Goal: Contribute content: Contribute content

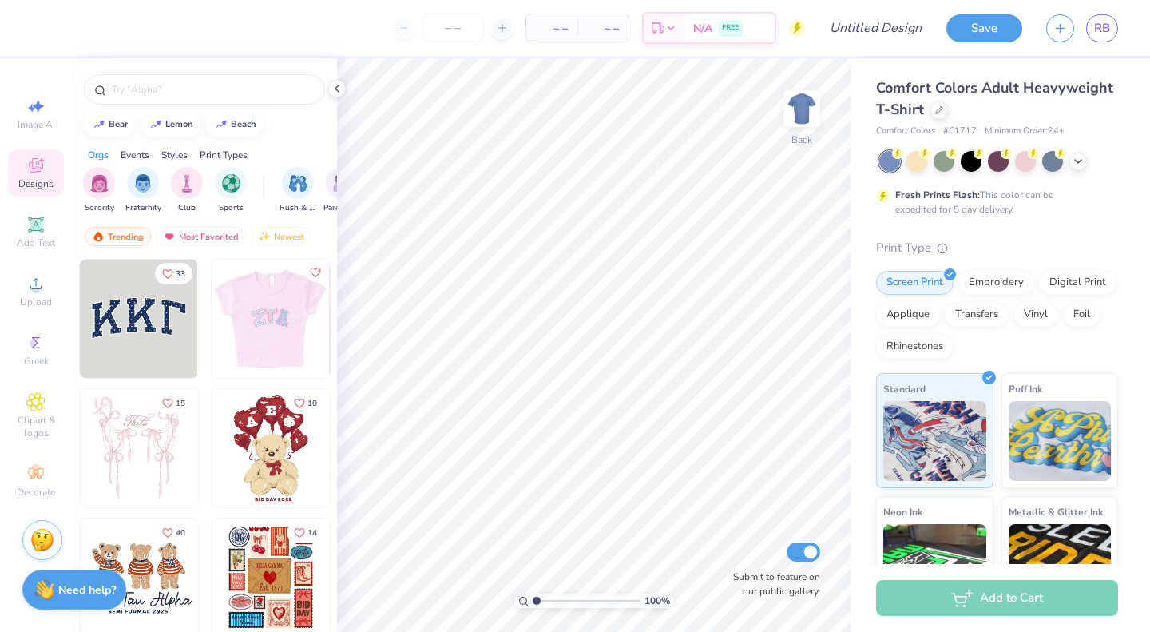
click at [259, 304] on img at bounding box center [270, 318] width 118 height 118
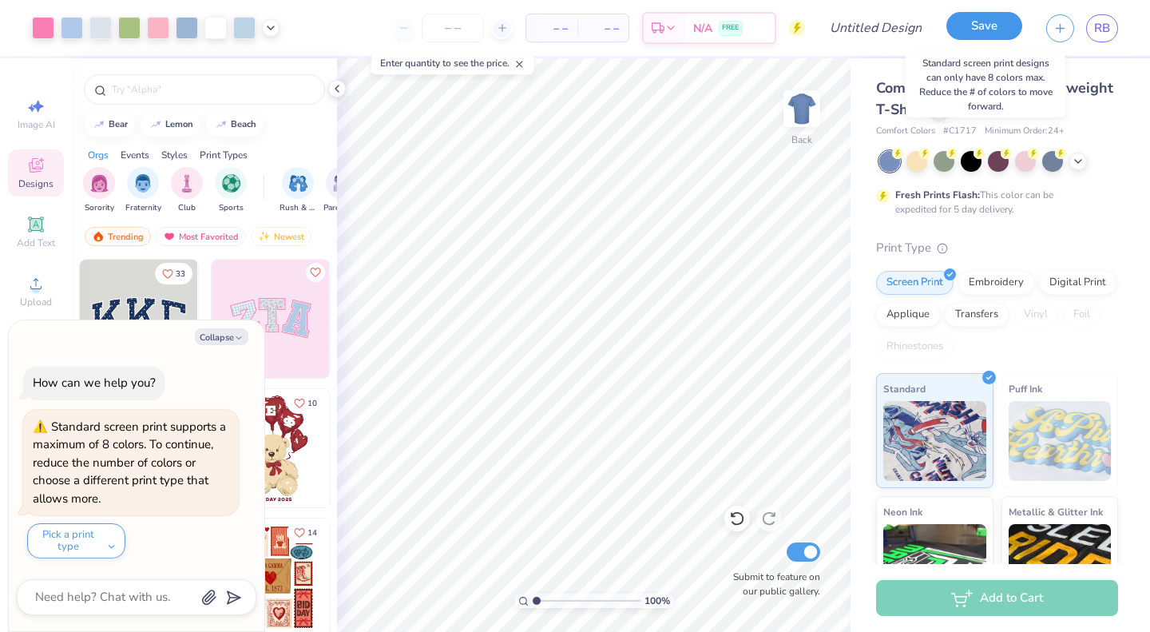
click at [985, 26] on button "Save" at bounding box center [984, 26] width 76 height 28
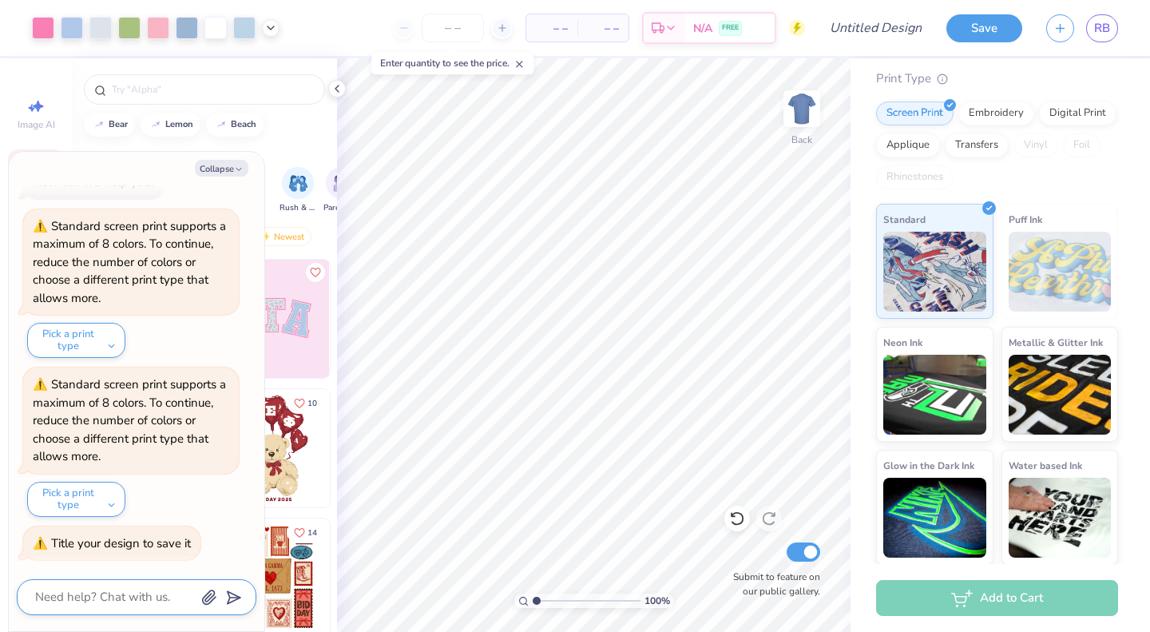
scroll to position [21, 0]
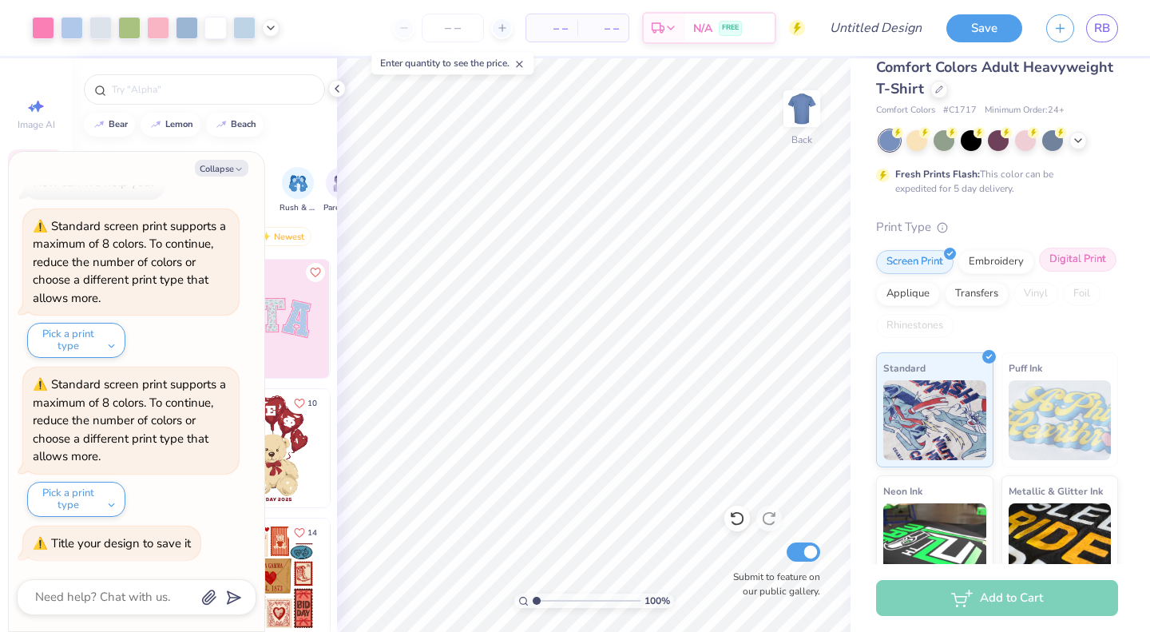
click at [1039, 271] on div "Digital Print" at bounding box center [1077, 260] width 77 height 24
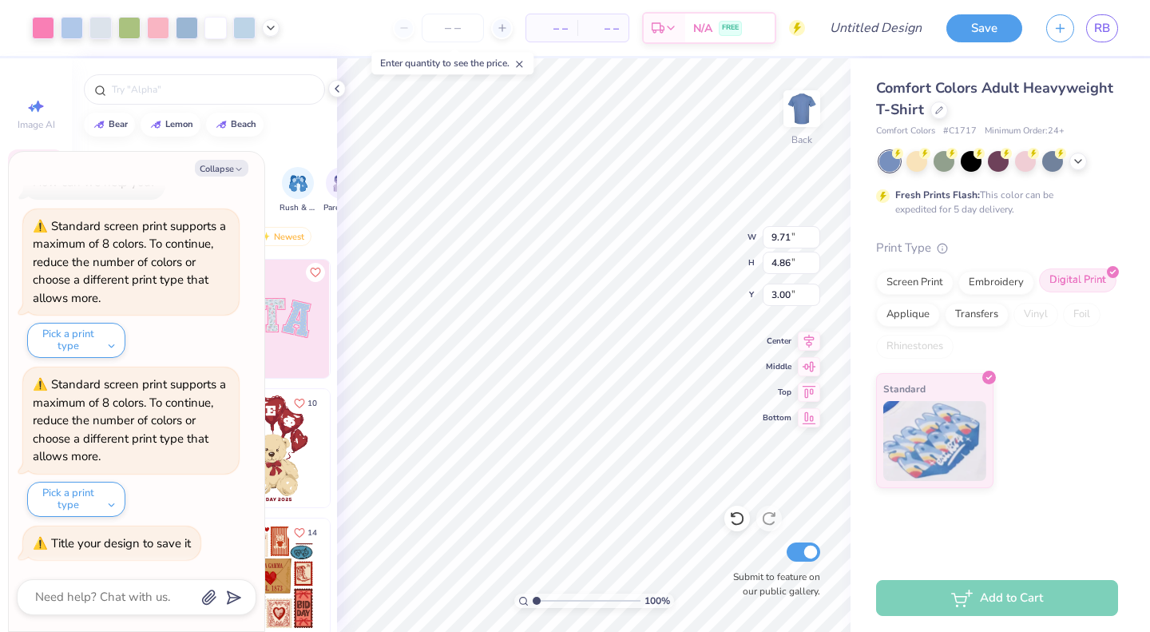
scroll to position [0, 0]
type textarea "x"
click at [875, 35] on input "Design Title" at bounding box center [895, 28] width 78 height 32
type input "t"
type textarea "x"
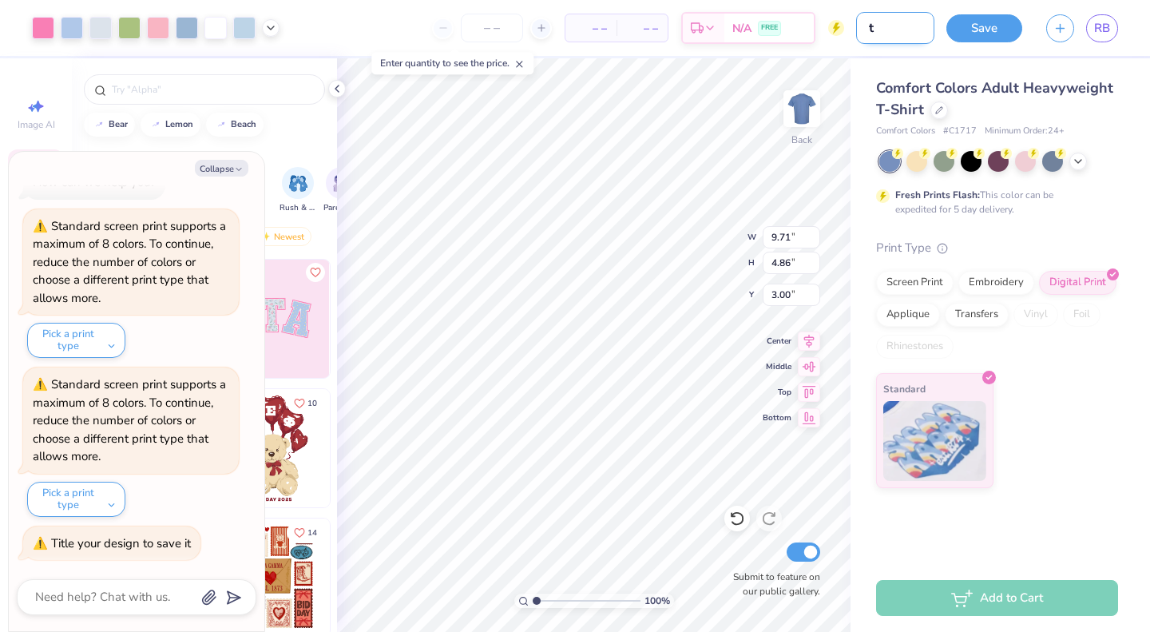
type input "te"
type textarea "x"
type input "tes"
type textarea "x"
type input "test"
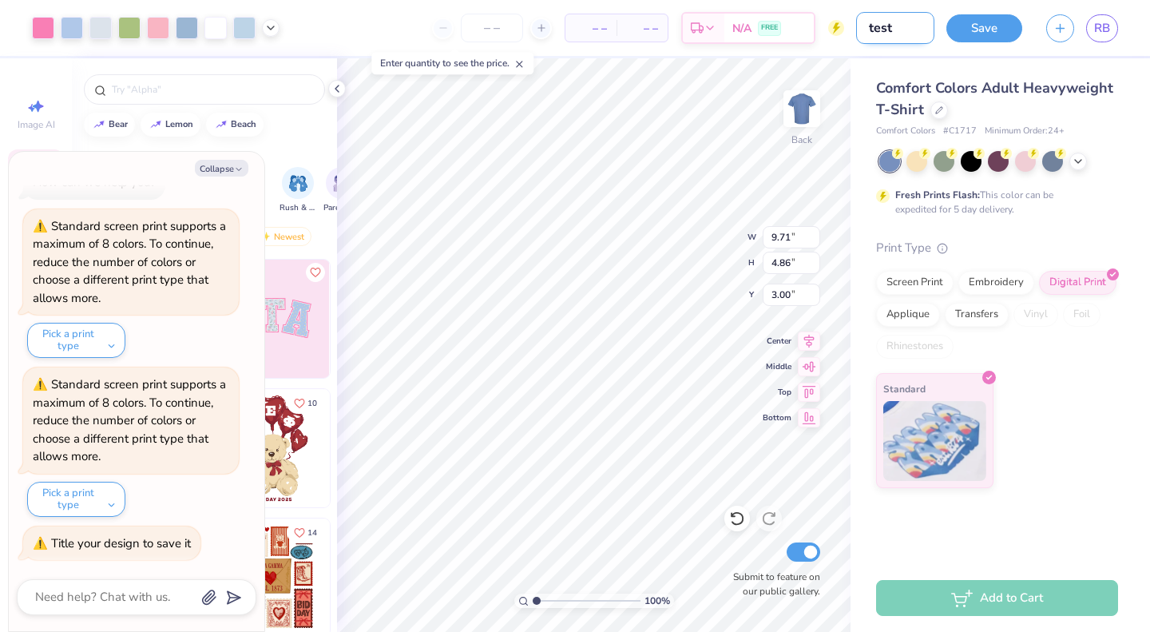
type textarea "x"
type input "test"
click at [984, 34] on button "Save" at bounding box center [984, 26] width 76 height 28
click at [984, 31] on div "Save" at bounding box center [984, 28] width 76 height 28
click at [228, 168] on button "Collapse" at bounding box center [221, 168] width 53 height 17
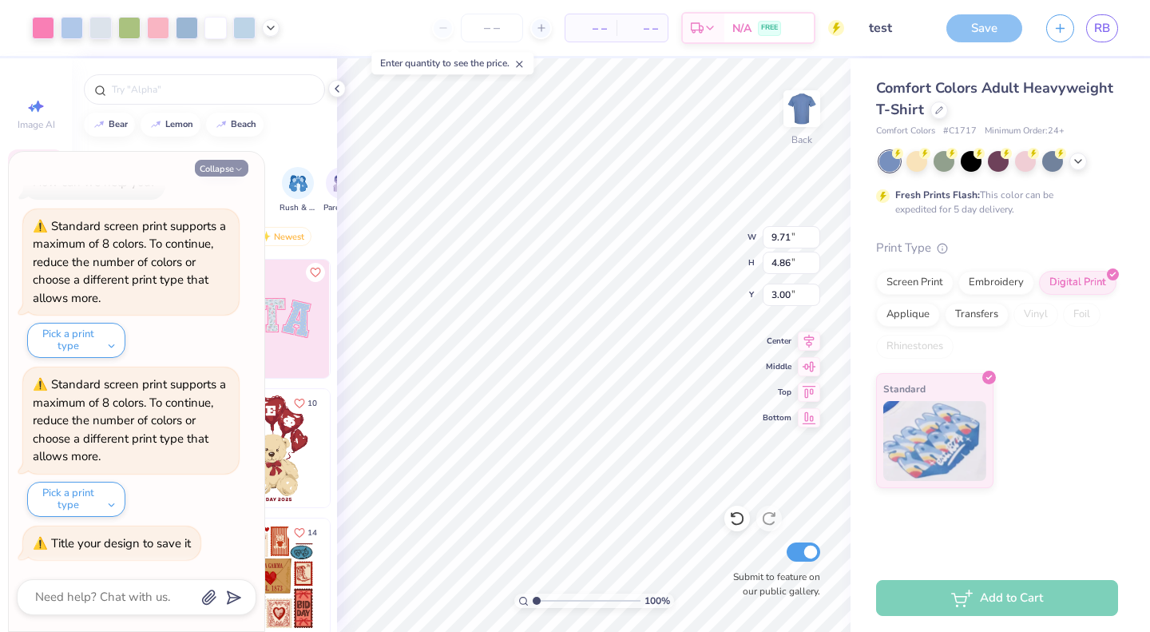
type textarea "x"
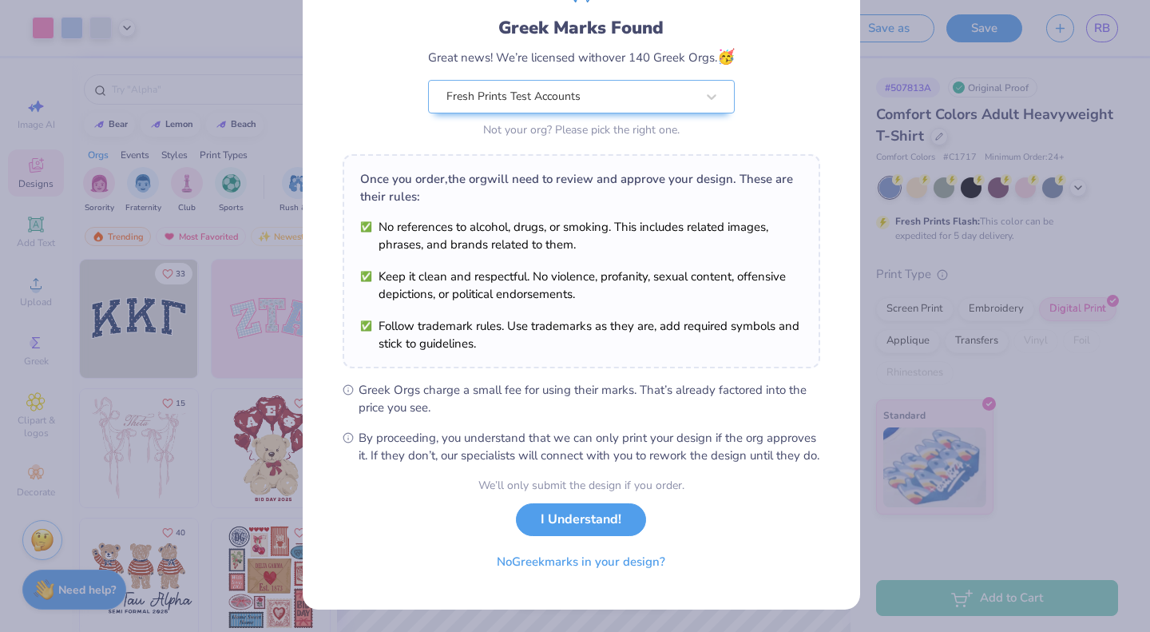
scroll to position [113, 0]
click at [798, 204] on div "Once you order, the org will need to review and approve your design. These are …" at bounding box center [581, 261] width 477 height 214
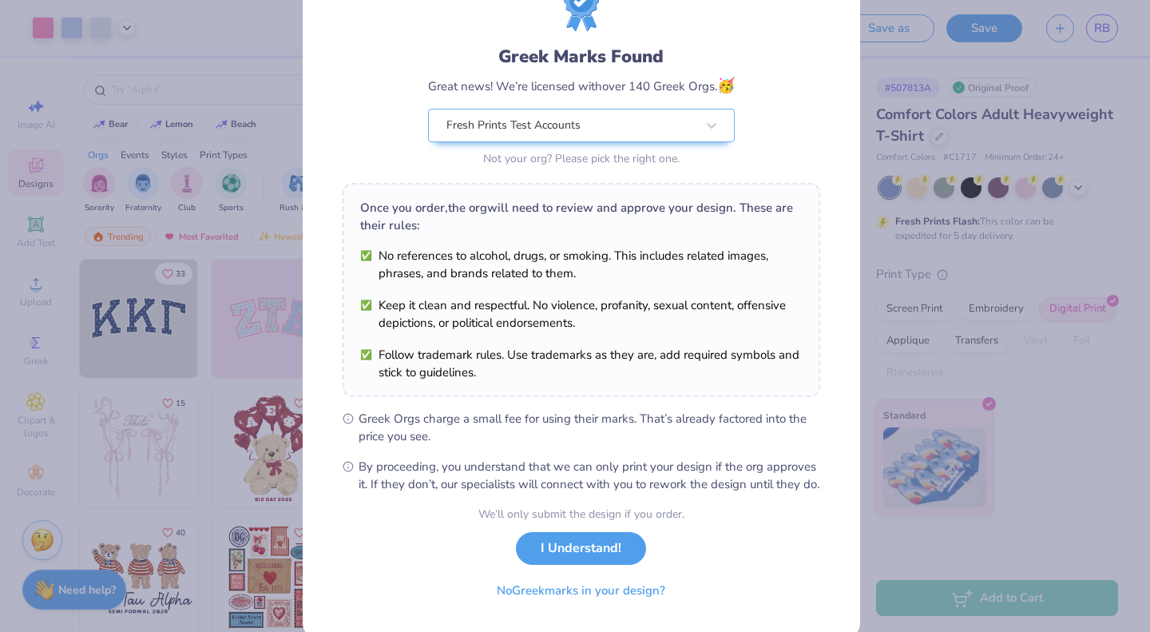
scroll to position [70, 0]
